Goal: Find specific page/section: Find specific page/section

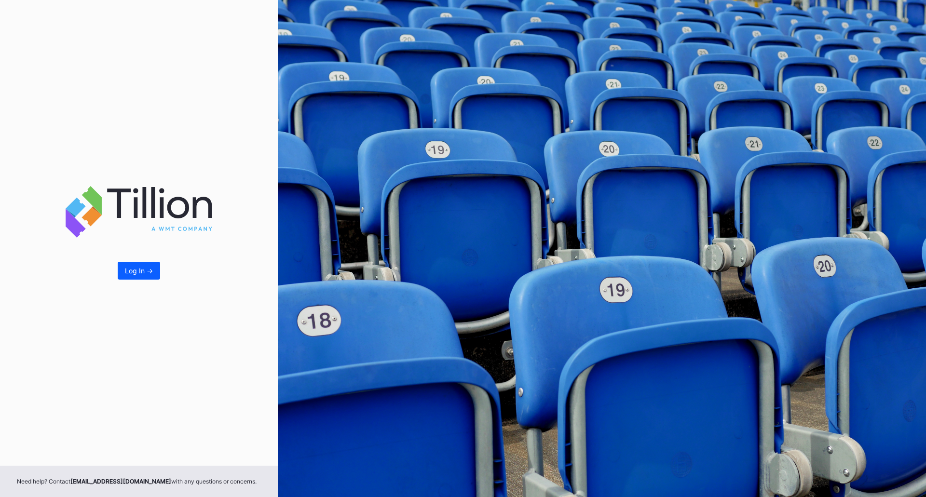
click at [139, 257] on div "Log In ->" at bounding box center [139, 233] width 278 height 466
click at [140, 276] on button "Log In ->" at bounding box center [139, 271] width 42 height 18
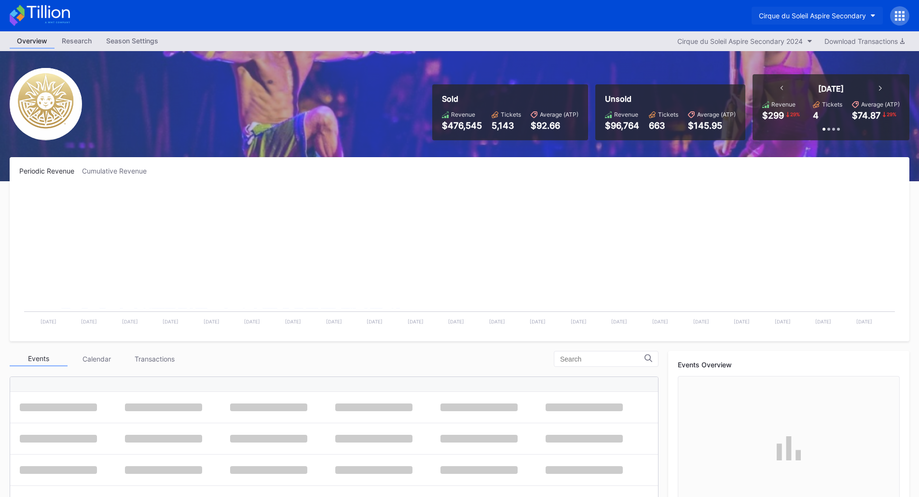
click at [851, 17] on div "Cirque du Soleil Aspire Secondary" at bounding box center [812, 16] width 107 height 8
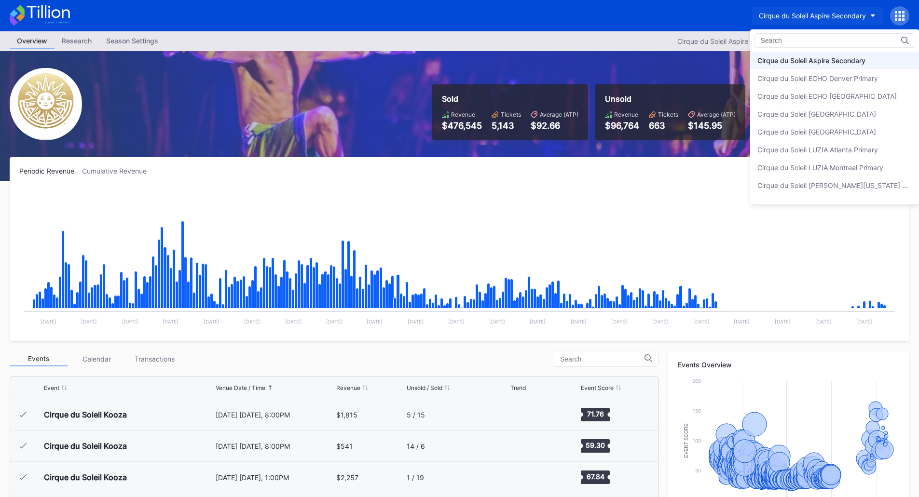
scroll to position [9560, 0]
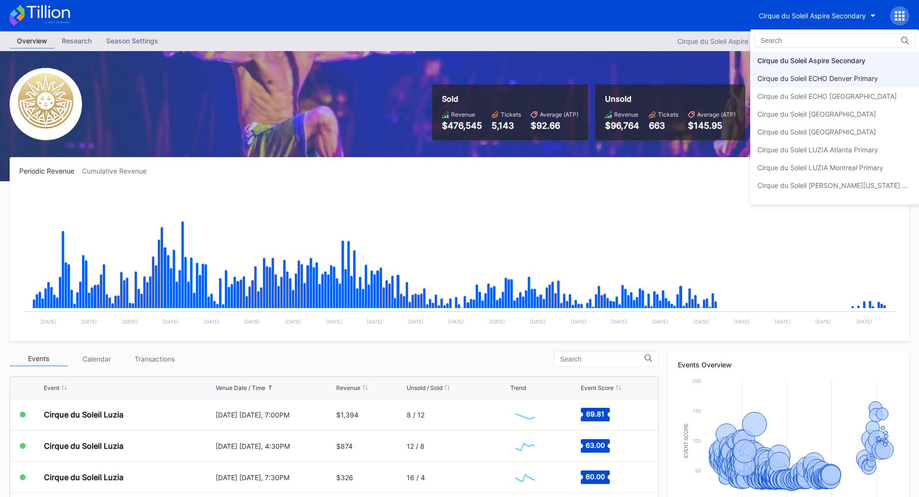
click at [843, 76] on div "Cirque du Soleil ECHO Denver Primary" at bounding box center [817, 78] width 121 height 8
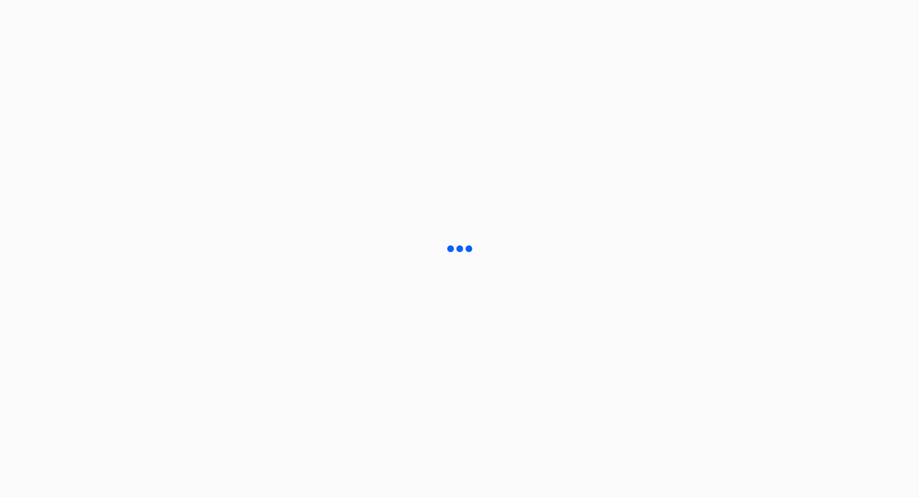
click at [843, 76] on html at bounding box center [459, 248] width 919 height 497
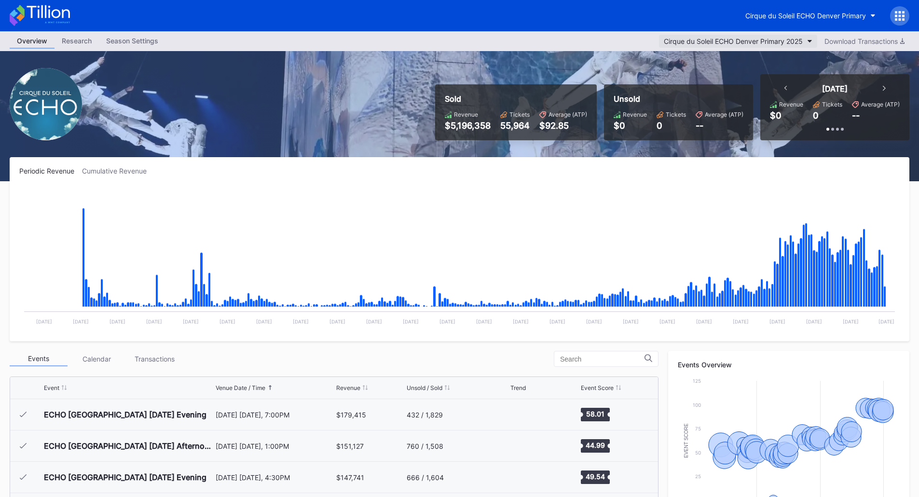
click at [763, 43] on div "Cirque du Soleil ECHO Denver Primary 2025" at bounding box center [733, 41] width 139 height 8
click at [830, 2] on div "Cirque du Soleil ECHO Denver Primary" at bounding box center [459, 15] width 919 height 31
click at [830, 17] on div "Cirque du Soleil ECHO Denver Primary" at bounding box center [805, 16] width 121 height 8
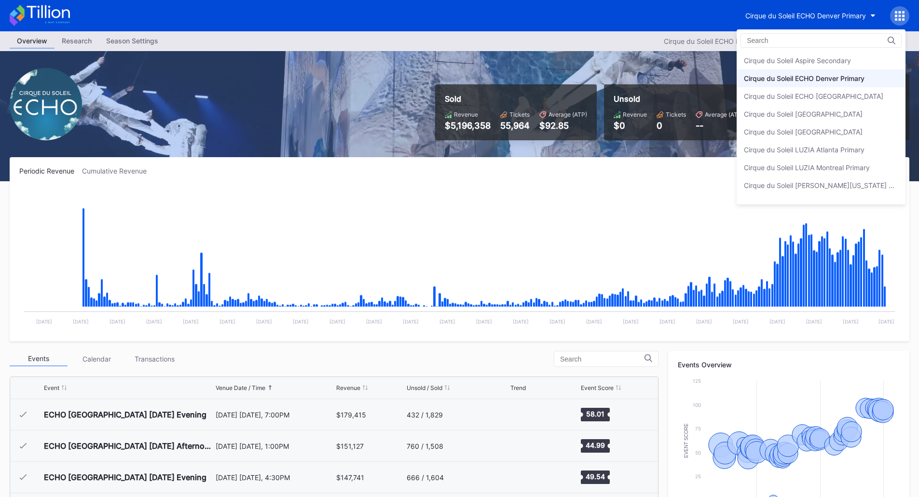
scroll to position [12, 0]
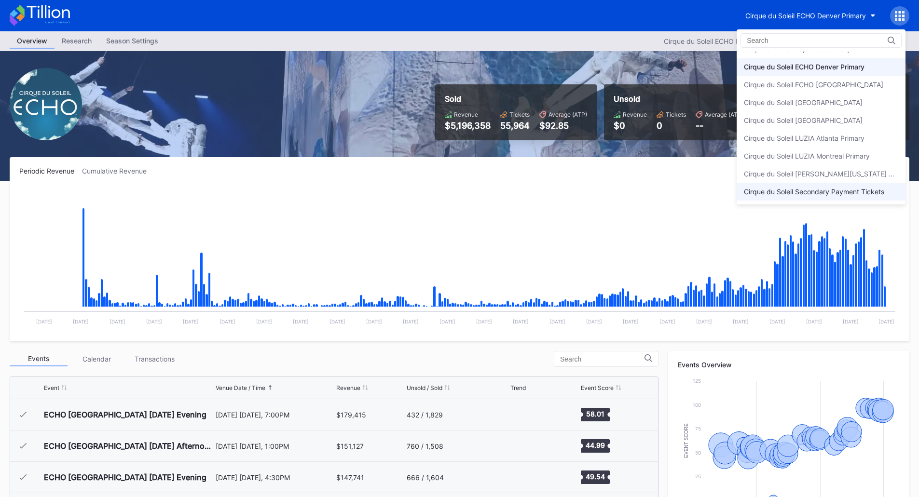
click at [795, 200] on div "Cirque du Soleil Secondary Payment Tickets" at bounding box center [820, 192] width 169 height 18
